Goal: Information Seeking & Learning: Compare options

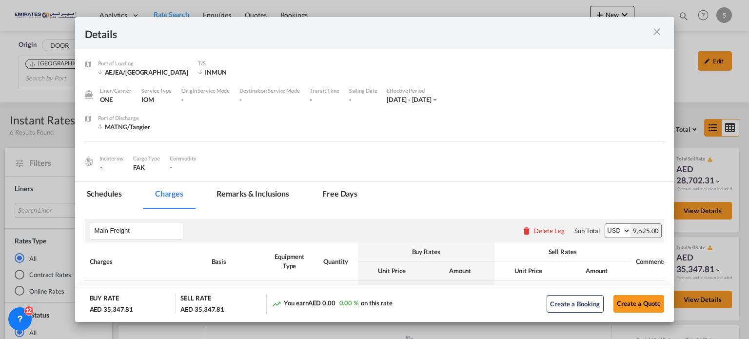
scroll to position [1, 0]
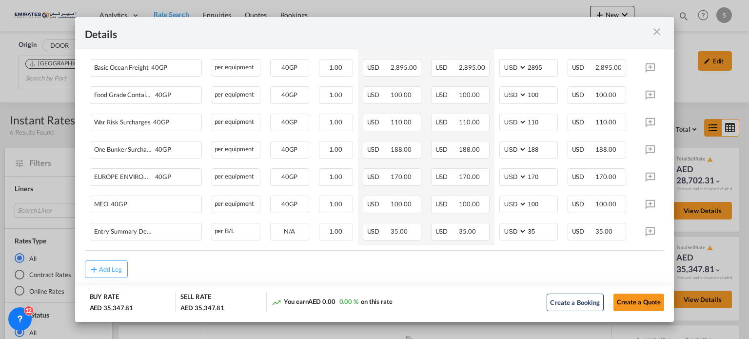
click at [654, 31] on md-icon "icon-close m-3 fg-AAA8AD cursor" at bounding box center [657, 32] width 12 height 12
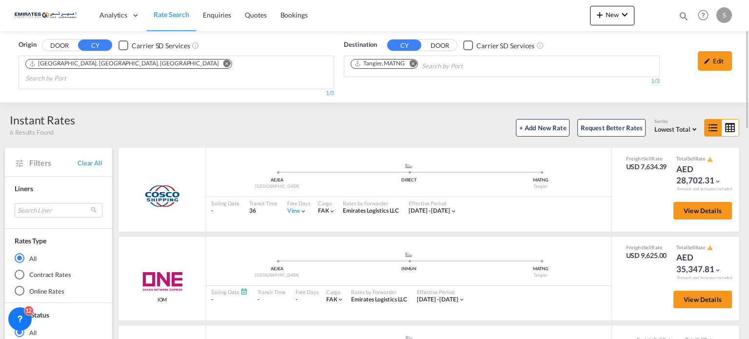
click at [413, 64] on md-icon "Remove" at bounding box center [412, 63] width 7 height 7
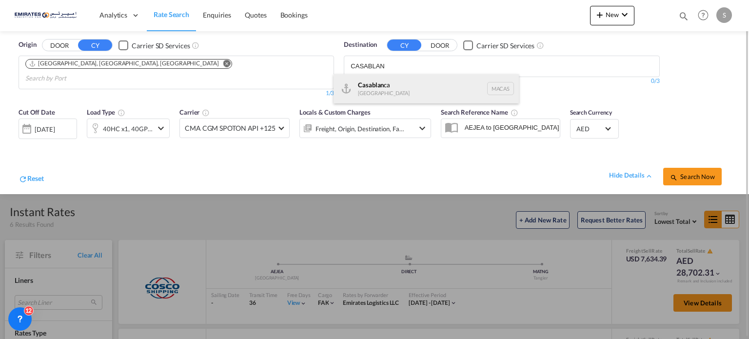
type input "CASABLAN"
click at [373, 95] on div "Casablan ca [GEOGRAPHIC_DATA] [GEOGRAPHIC_DATA]" at bounding box center [425, 88] width 185 height 29
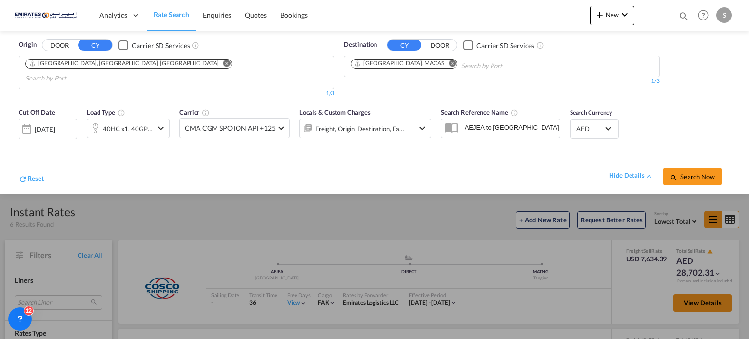
click at [671, 173] on md-icon "icon-magnify" at bounding box center [674, 177] width 8 height 8
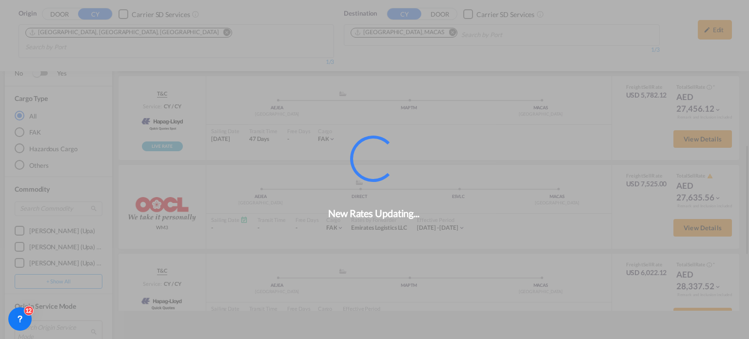
scroll to position [420, 0]
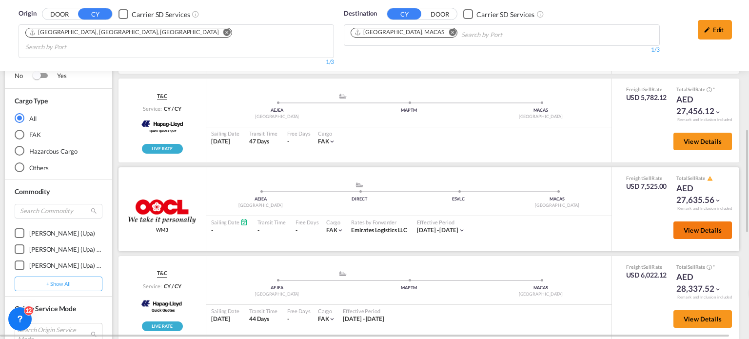
click at [683, 226] on span "View Details" at bounding box center [702, 230] width 38 height 8
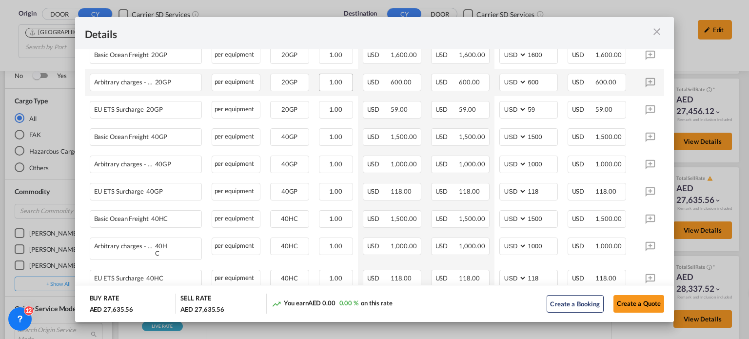
scroll to position [327, 0]
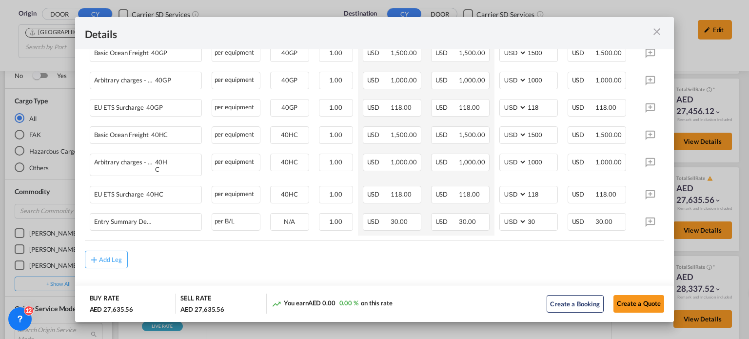
click at [651, 33] on md-icon "icon-close m-3 fg-AAA8AD cursor" at bounding box center [657, 32] width 12 height 12
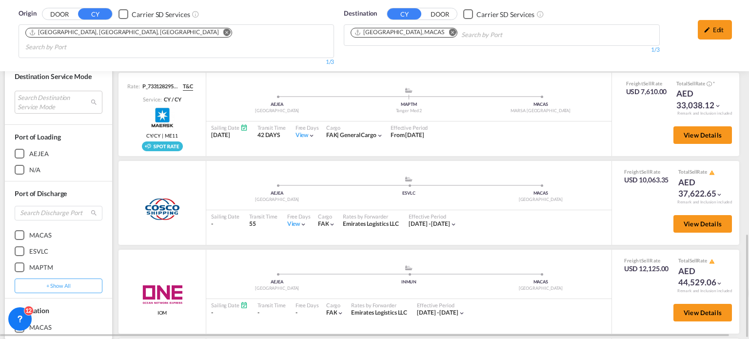
scroll to position [875, 0]
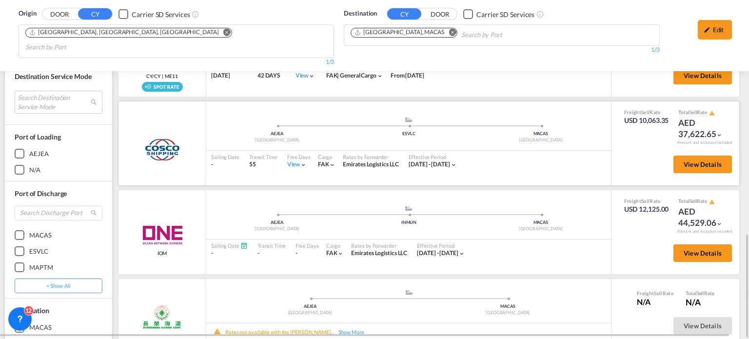
click at [293, 160] on div "View" at bounding box center [297, 164] width 20 height 8
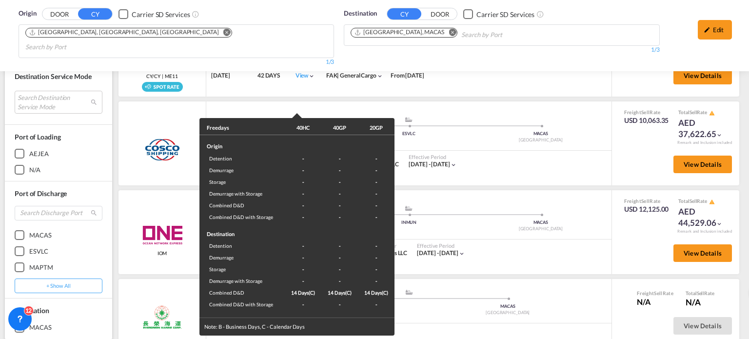
click at [478, 152] on div "Freedays 40HC 40GP 20GP Origin Detention - - - Demurrage - - - Storage - - - De…" at bounding box center [374, 169] width 749 height 339
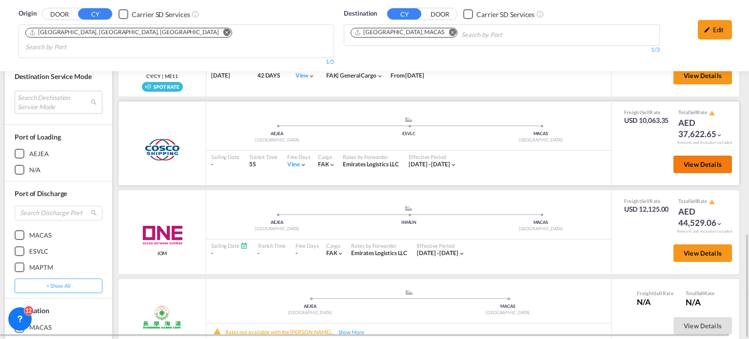
click at [690, 160] on span "View Details" at bounding box center [702, 164] width 38 height 8
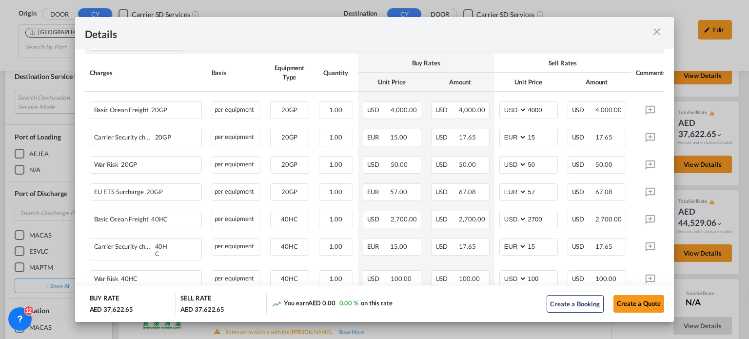
scroll to position [195, 0]
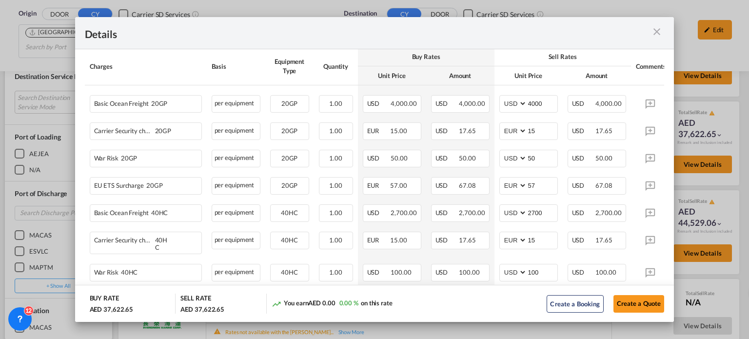
click at [657, 31] on md-icon "icon-close m-3 fg-AAA8AD cursor" at bounding box center [657, 32] width 12 height 12
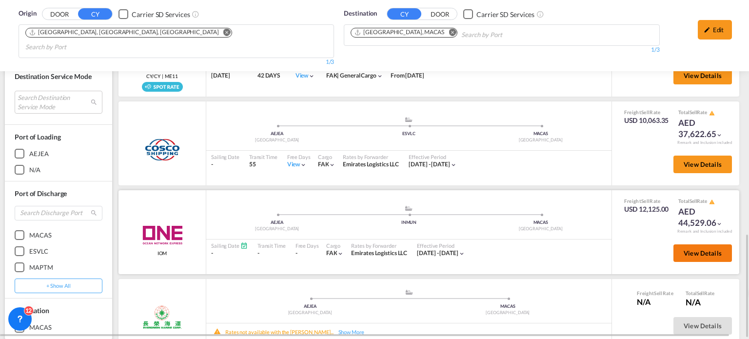
click at [695, 249] on span "View Details" at bounding box center [702, 253] width 38 height 8
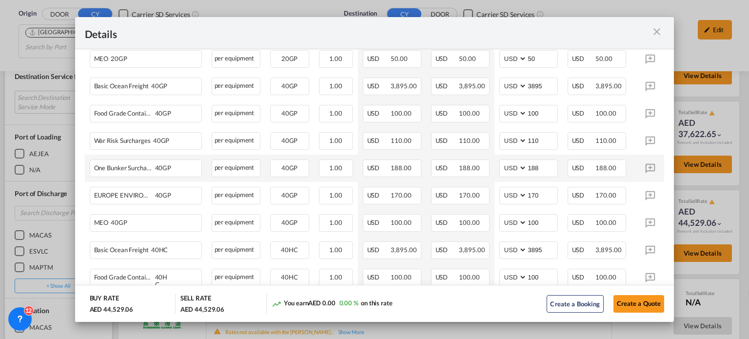
scroll to position [390, 0]
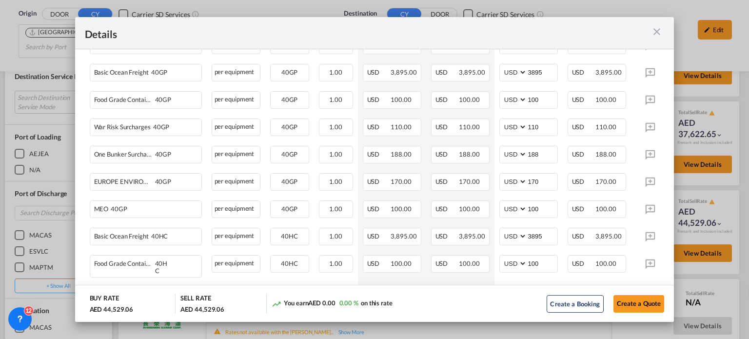
click at [661, 32] on md-icon "icon-close m-3 fg-AAA8AD cursor" at bounding box center [657, 32] width 12 height 12
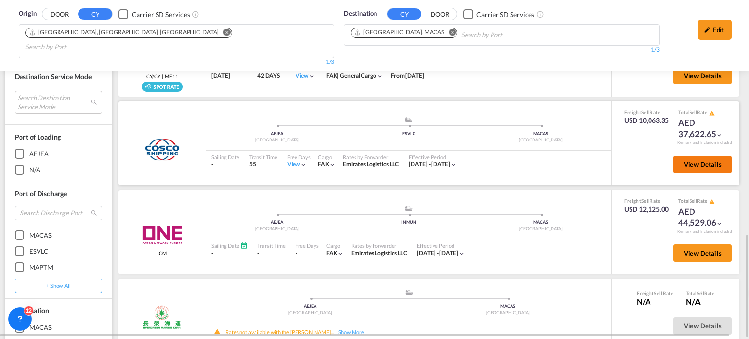
click at [683, 160] on span "View Details" at bounding box center [702, 164] width 38 height 8
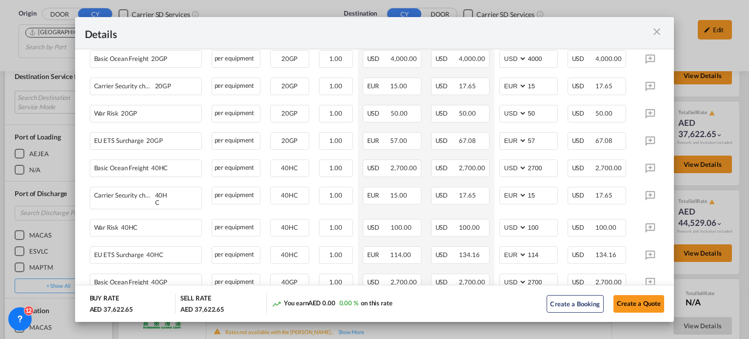
scroll to position [244, 0]
